Goal: Entertainment & Leisure: Consume media (video, audio)

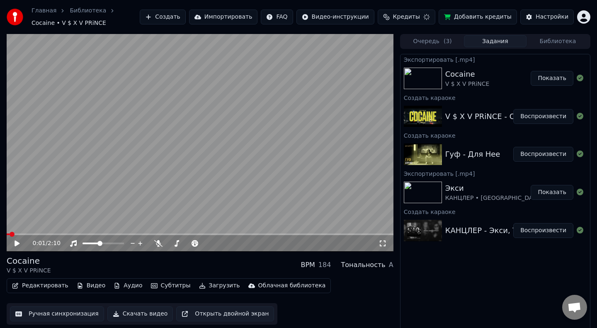
scroll to position [5, 0]
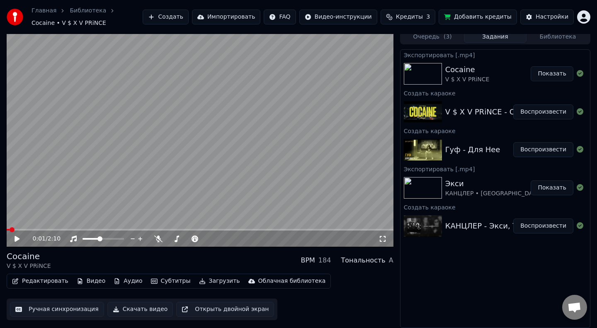
click at [0, 232] on div "0:01 / 2:10 Cocaine V $ X V PRiNCE BPM 184 Тональность A Редактировать Видео Ау…" at bounding box center [298, 178] width 597 height 299
click at [383, 239] on icon at bounding box center [383, 239] width 8 height 7
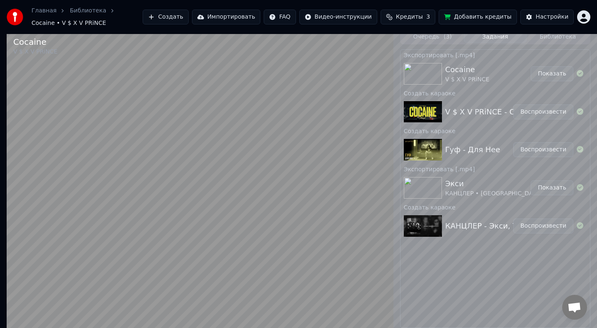
scroll to position [0, 0]
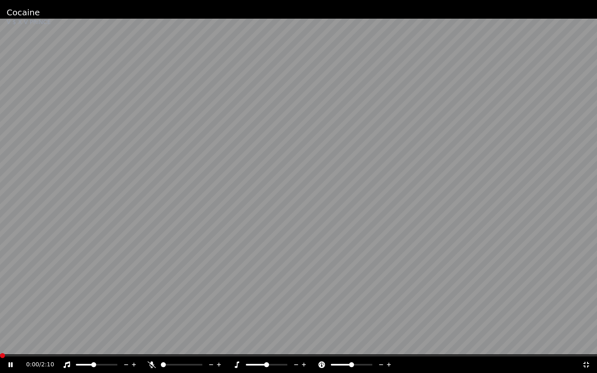
click at [4, 328] on span at bounding box center [2, 355] width 5 height 5
click at [0, 328] on span at bounding box center [2, 355] width 5 height 5
click at [29, 328] on div "0:00 / 2:10" at bounding box center [298, 365] width 597 height 17
click at [30, 328] on div "0:00 / 2:10" at bounding box center [298, 365] width 597 height 17
click at [30, 328] on span at bounding box center [298, 356] width 597 height 2
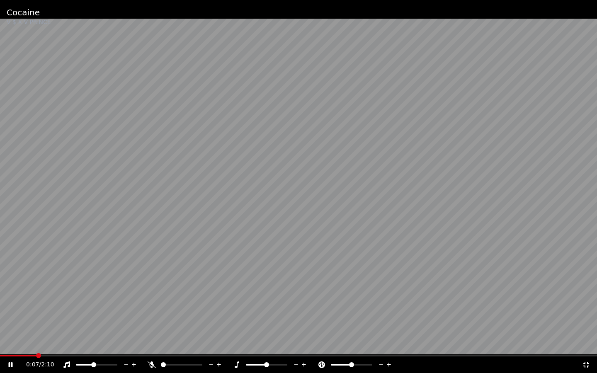
click at [7, 328] on video at bounding box center [298, 186] width 597 height 373
click at [2, 328] on span at bounding box center [2, 356] width 5 height 2
click at [12, 328] on icon at bounding box center [16, 365] width 19 height 7
click at [2, 328] on span at bounding box center [2, 356] width 5 height 2
click at [12, 328] on icon at bounding box center [11, 365] width 4 height 5
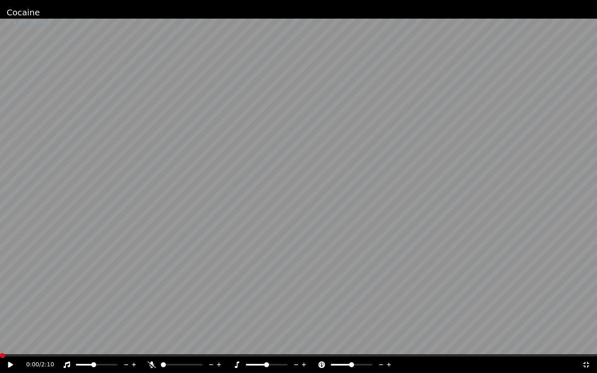
click at [0, 328] on span at bounding box center [2, 355] width 5 height 5
click at [12, 328] on icon at bounding box center [10, 365] width 5 height 6
click at [2, 328] on span at bounding box center [52, 356] width 105 height 2
click at [3, 328] on div "0:16 / 2:10" at bounding box center [298, 365] width 597 height 17
click at [3, 328] on span at bounding box center [2, 356] width 5 height 2
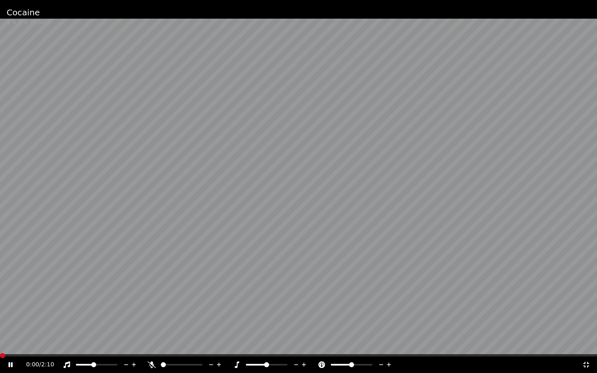
click at [0, 328] on span at bounding box center [0, 356] width 0 height 2
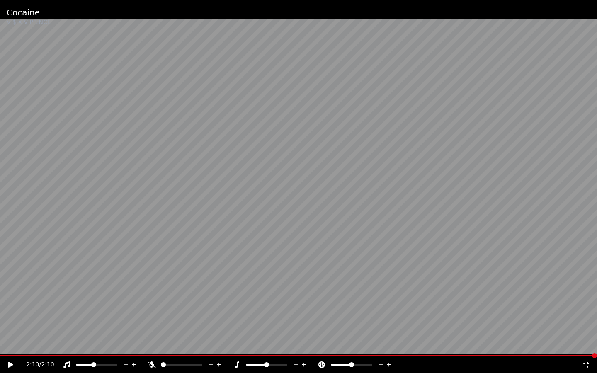
click at [8, 328] on icon at bounding box center [16, 365] width 19 height 7
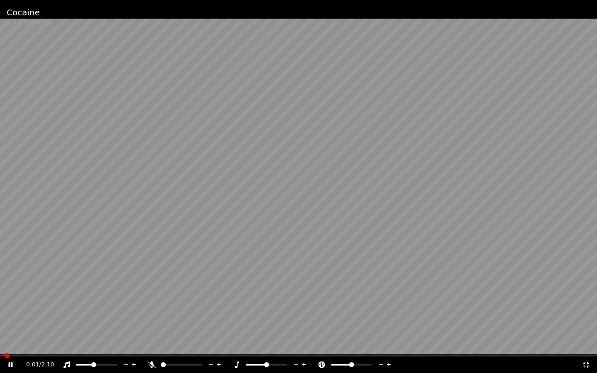
click at [5, 328] on span at bounding box center [2, 356] width 5 height 2
click at [5, 328] on span at bounding box center [298, 356] width 597 height 2
click at [2, 328] on div "0:01 / 2:10" at bounding box center [298, 365] width 597 height 17
click at [0, 328] on div "0:00 / 2:10" at bounding box center [298, 364] width 597 height 18
click at [5, 284] on video at bounding box center [298, 186] width 597 height 373
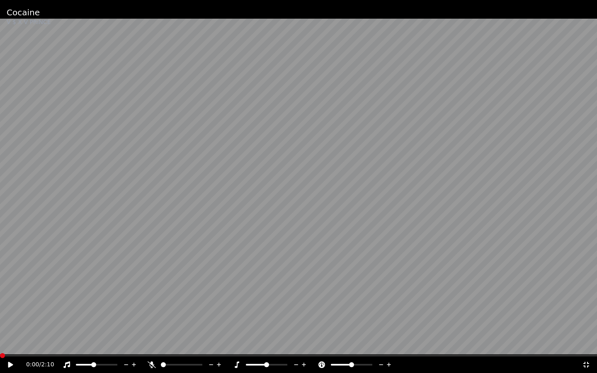
click at [346, 328] on span at bounding box center [341, 365] width 21 height 2
click at [588, 328] on icon at bounding box center [587, 365] width 6 height 6
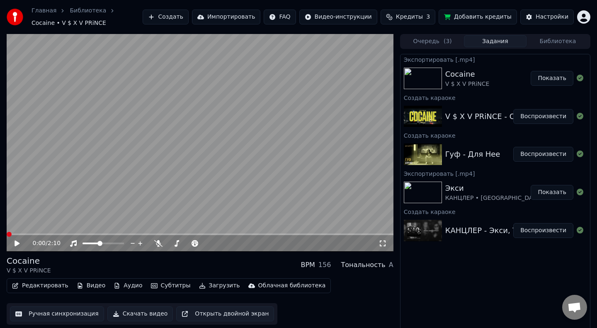
click at [385, 245] on icon at bounding box center [383, 244] width 6 height 6
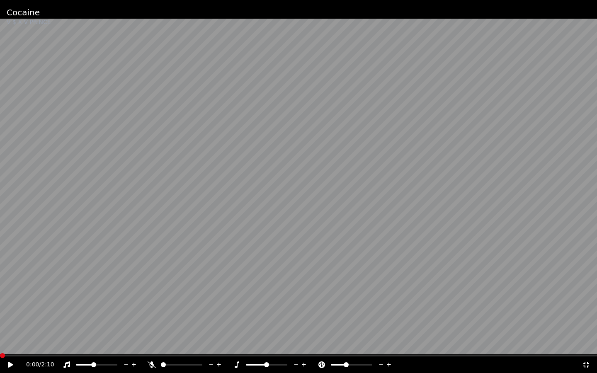
click at [385, 267] on video at bounding box center [298, 186] width 597 height 373
click at [349, 328] on span at bounding box center [349, 365] width 5 height 5
click at [389, 328] on icon at bounding box center [389, 365] width 8 height 8
click at [587, 328] on icon at bounding box center [586, 365] width 8 height 7
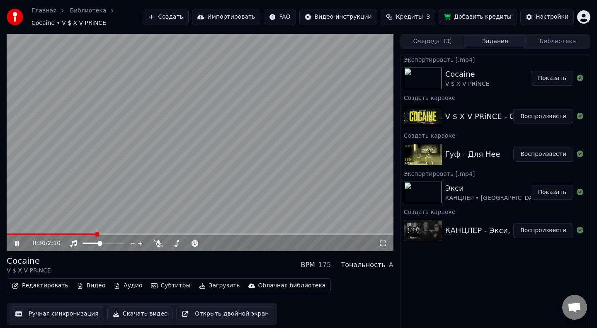
click at [266, 242] on div "0:30 / 2:10" at bounding box center [206, 243] width 346 height 8
click at [224, 242] on span at bounding box center [224, 243] width 5 height 5
click at [10, 234] on span at bounding box center [8, 235] width 3 height 2
click at [4, 234] on div "0:01 / 2:10 Cocaine V $ X V PRiNCE BPM 184 Тональность A Редактировать Видео Ау…" at bounding box center [298, 183] width 597 height 299
click at [7, 235] on span at bounding box center [9, 234] width 5 height 5
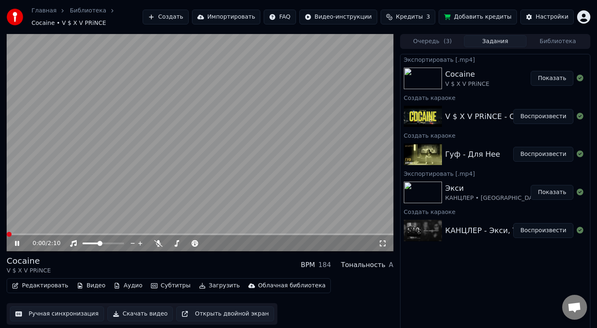
click at [15, 243] on icon at bounding box center [17, 243] width 4 height 5
click at [18, 245] on icon at bounding box center [22, 243] width 19 height 7
click at [540, 116] on button "Воспроизвести" at bounding box center [544, 116] width 60 height 15
click at [31, 234] on span at bounding box center [200, 235] width 387 height 2
click at [80, 234] on span at bounding box center [44, 235] width 74 height 2
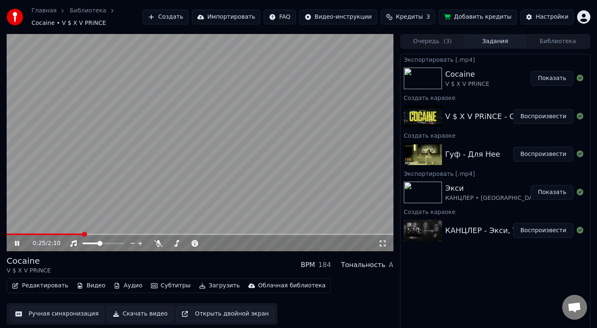
click at [64, 234] on span at bounding box center [45, 235] width 77 height 2
click at [64, 234] on span at bounding box center [36, 235] width 59 height 2
click at [83, 232] on video at bounding box center [200, 143] width 387 height 218
click at [81, 233] on video at bounding box center [200, 143] width 387 height 218
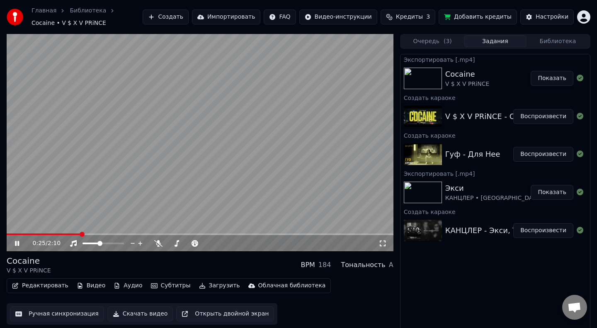
click at [81, 234] on span at bounding box center [44, 235] width 74 height 2
click at [140, 156] on video at bounding box center [200, 143] width 387 height 218
click at [12, 234] on span at bounding box center [10, 235] width 6 height 2
click at [5, 234] on div "0:02 / 2:10 Cocaine V $ X V PRiNCE BPM 184 Тональность A Редактировать Видео Ау…" at bounding box center [298, 183] width 597 height 299
click at [17, 245] on icon at bounding box center [17, 244] width 5 height 6
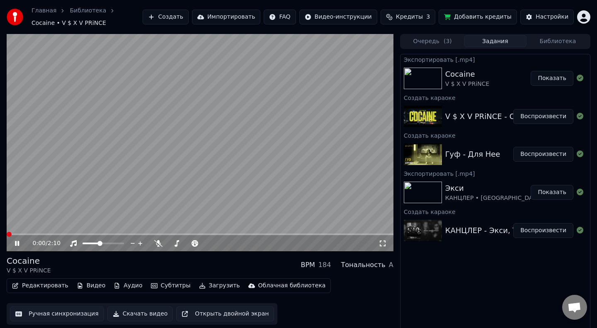
click at [116, 234] on span at bounding box center [200, 235] width 387 height 2
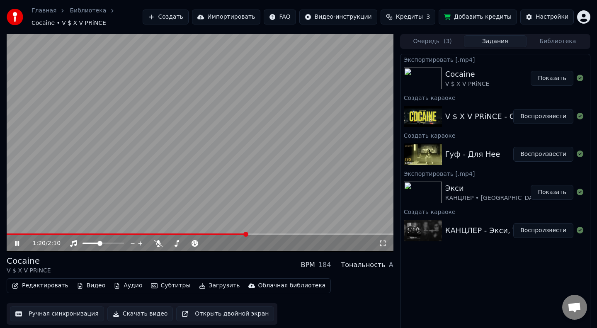
click at [13, 233] on video at bounding box center [200, 143] width 387 height 218
click at [11, 234] on span at bounding box center [10, 235] width 6 height 2
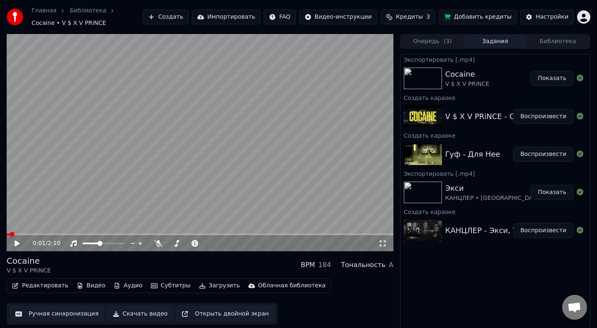
click at [7, 234] on span at bounding box center [8, 235] width 3 height 2
click at [18, 242] on icon at bounding box center [17, 244] width 5 height 6
click at [7, 235] on span at bounding box center [7, 235] width 0 height 2
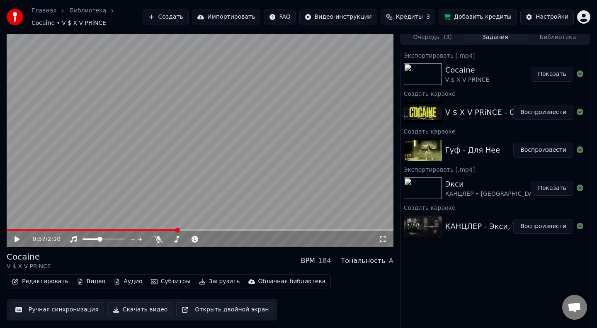
scroll to position [5, 0]
click at [543, 223] on button "Воспроизвести" at bounding box center [544, 226] width 60 height 15
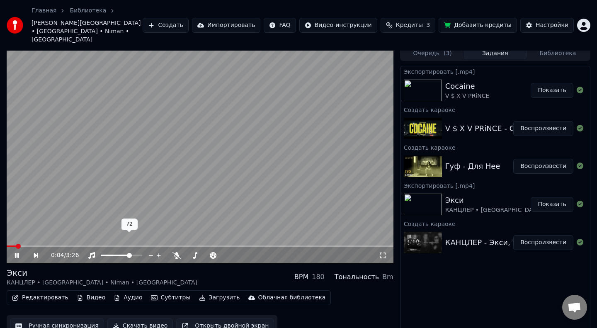
click at [131, 255] on span at bounding box center [121, 256] width 41 height 2
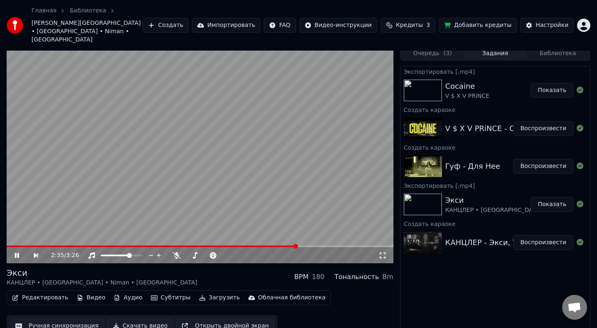
click at [297, 246] on span at bounding box center [152, 247] width 290 height 2
click at [331, 118] on video at bounding box center [200, 155] width 387 height 218
click at [551, 121] on button "Воспроизвести" at bounding box center [544, 128] width 60 height 15
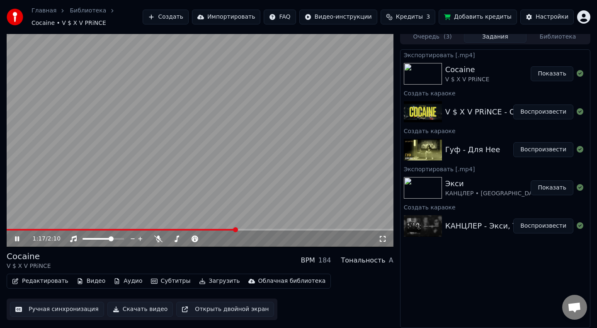
click at [101, 178] on video at bounding box center [200, 138] width 387 height 218
click at [9, 229] on span at bounding box center [122, 230] width 230 height 2
click at [7, 229] on span at bounding box center [8, 230] width 3 height 2
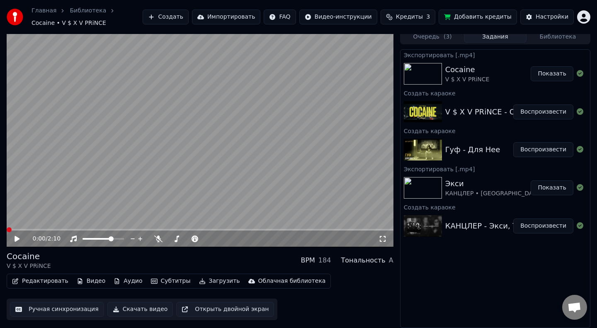
click at [15, 238] on icon at bounding box center [17, 239] width 5 height 6
click at [9, 229] on span at bounding box center [8, 230] width 3 height 2
